Goal: Task Accomplishment & Management: Use online tool/utility

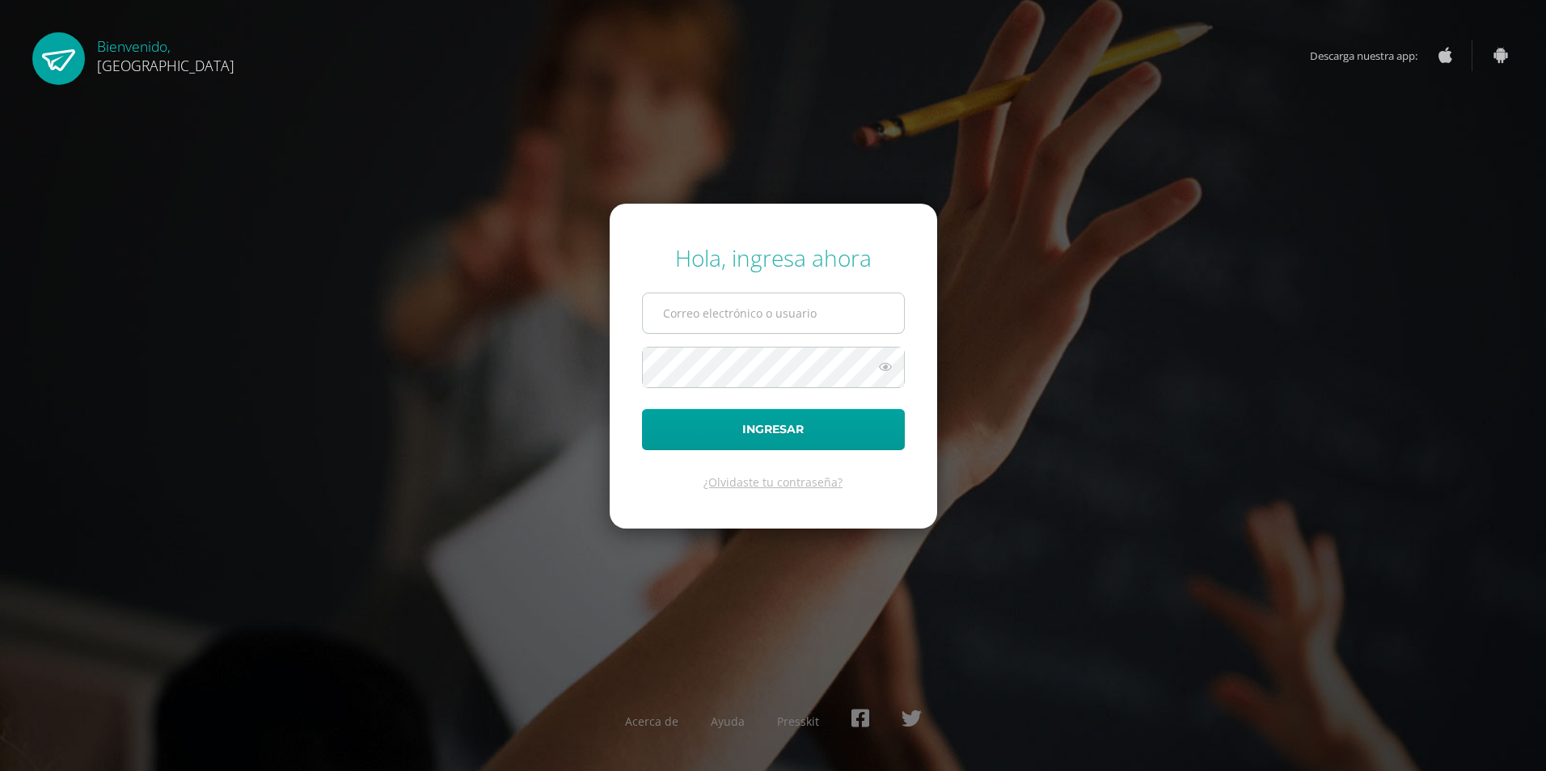
click at [696, 320] on input "text" at bounding box center [773, 313] width 261 height 40
type input "2019276@colegiobelga.edu.gt"
click at [642, 409] on button "Ingresar" at bounding box center [773, 429] width 263 height 41
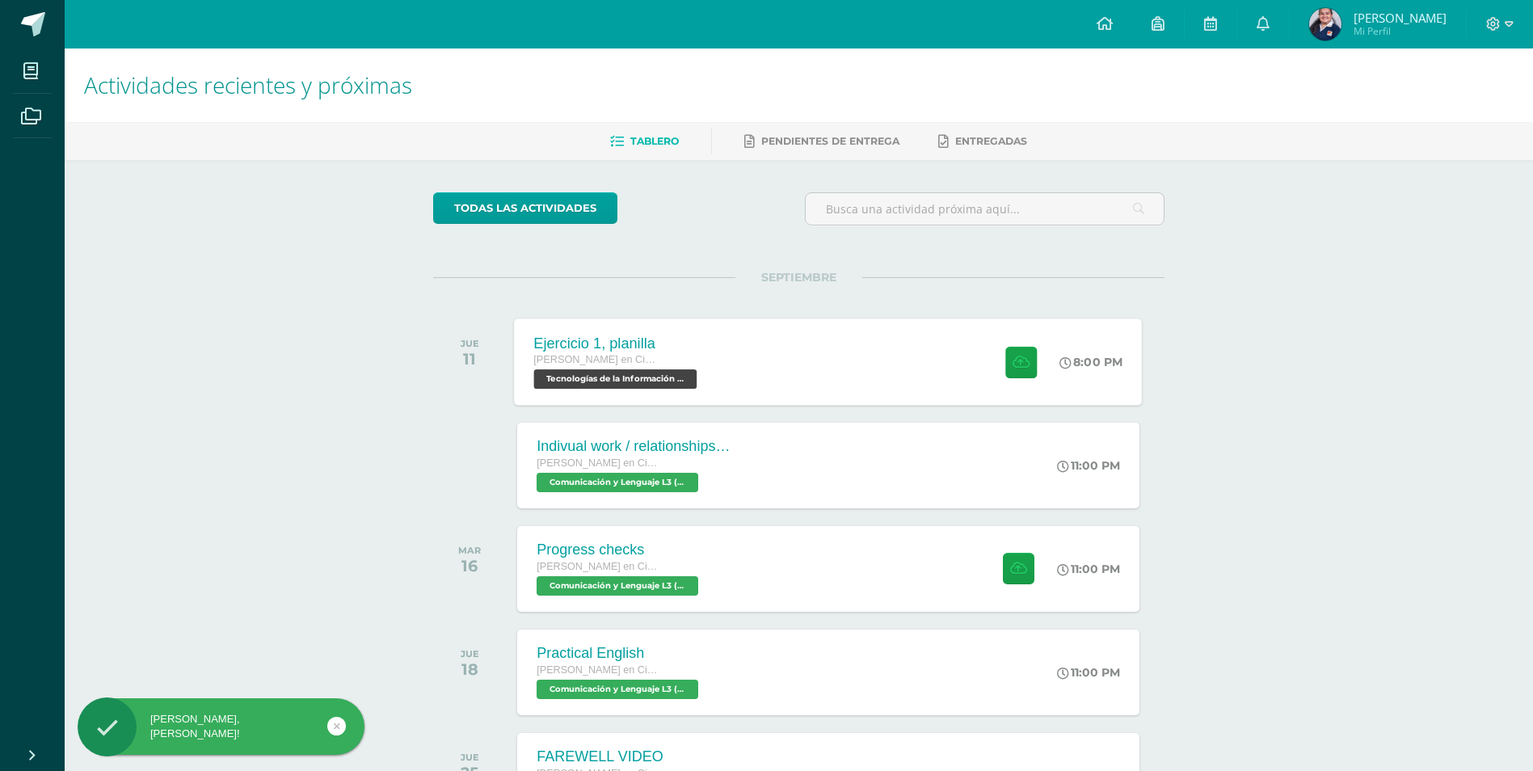
click at [829, 352] on div "Ejercicio 1, planilla [PERSON_NAME] en Ciencias y Letras Tecnologías de la Info…" at bounding box center [829, 361] width 628 height 86
